Goal: Task Accomplishment & Management: Use online tool/utility

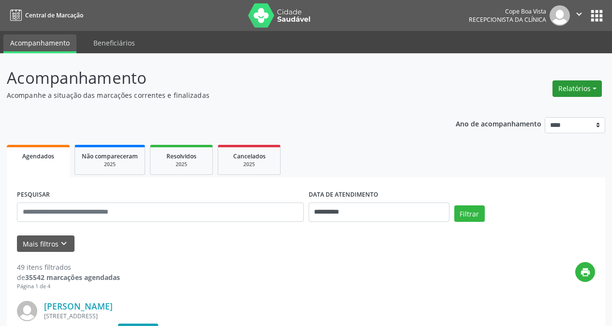
click at [581, 92] on button "Relatórios" at bounding box center [577, 88] width 49 height 16
click at [541, 105] on link "Agendamentos" at bounding box center [550, 110] width 104 height 14
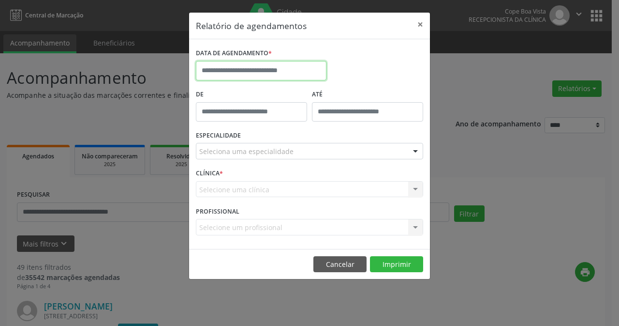
click at [289, 72] on input "text" at bounding box center [261, 70] width 131 height 19
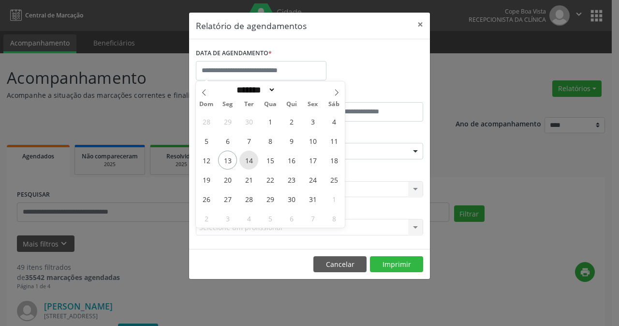
click at [248, 158] on span "14" at bounding box center [249, 160] width 19 height 19
type input "**********"
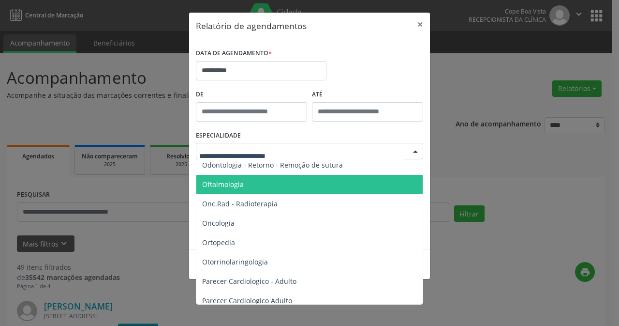
scroll to position [1355, 0]
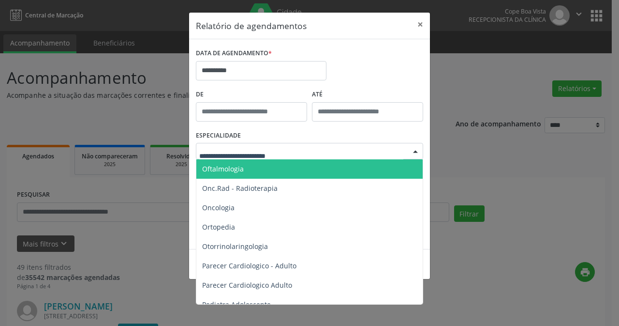
click at [274, 173] on span "Oftalmologia" at bounding box center [310, 168] width 228 height 19
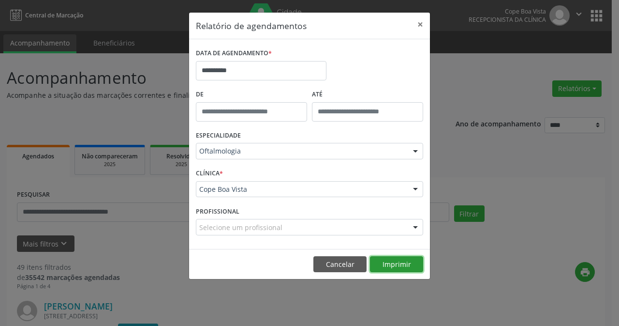
click at [398, 262] on button "Imprimir" at bounding box center [396, 264] width 53 height 16
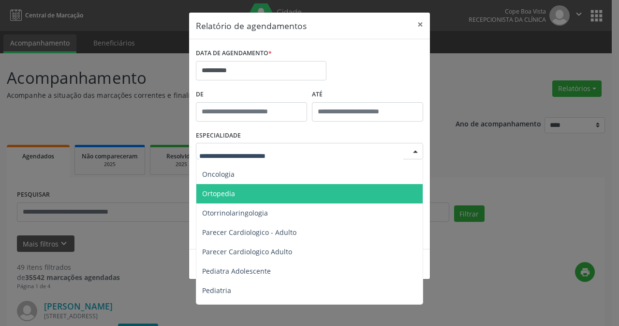
scroll to position [1403, 0]
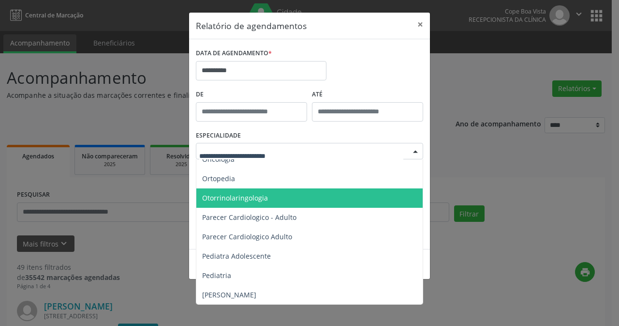
click at [267, 197] on span "Otorrinolaringologia" at bounding box center [310, 197] width 228 height 19
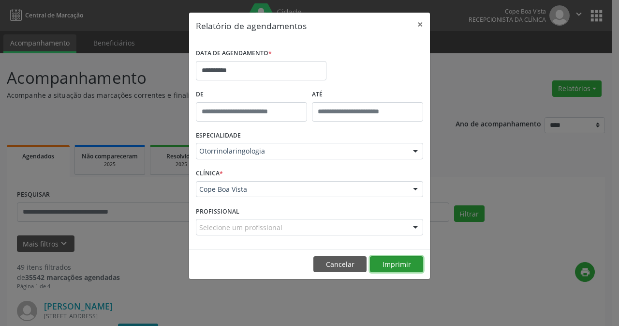
click at [407, 265] on button "Imprimir" at bounding box center [396, 264] width 53 height 16
